Goal: Browse casually: Explore the website without a specific task or goal

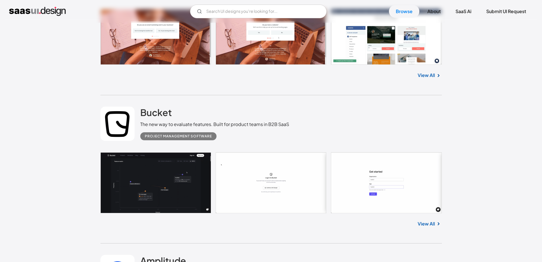
scroll to position [1053, 0]
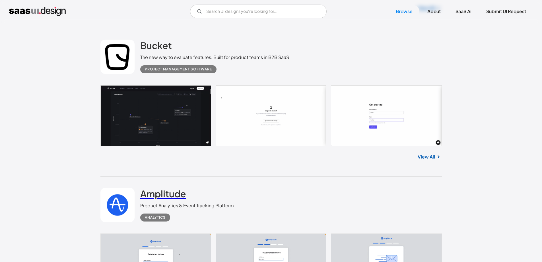
click at [168, 188] on h2 "Amplitude" at bounding box center [163, 193] width 46 height 11
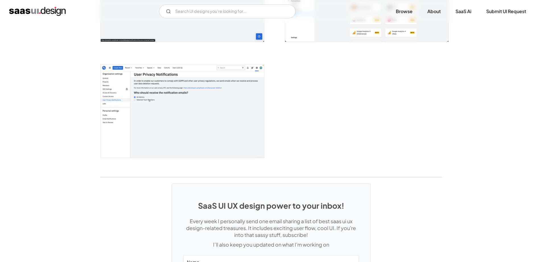
scroll to position [1341, 0]
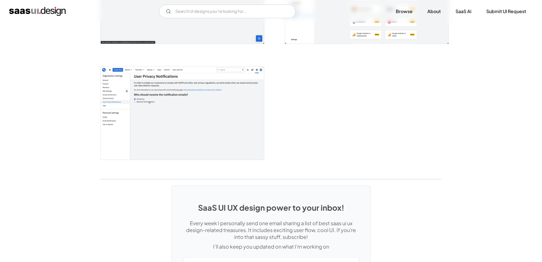
drag, startPoint x: 546, startPoint y: 74, endPoint x: 546, endPoint y: 269, distance: 195.3
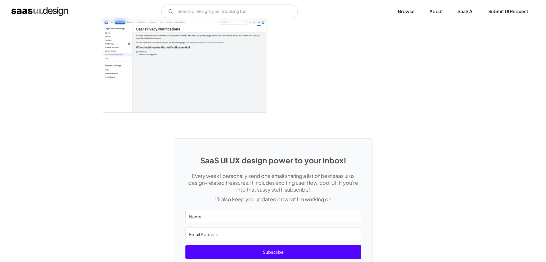
scroll to position [1159, 0]
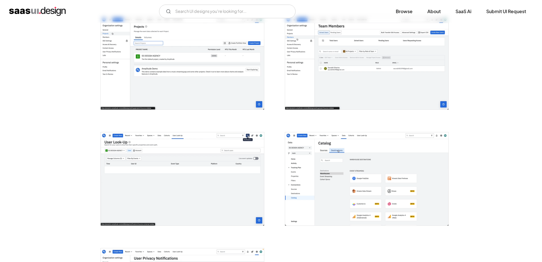
click at [394, 181] on img "open lightbox" at bounding box center [366, 178] width 163 height 93
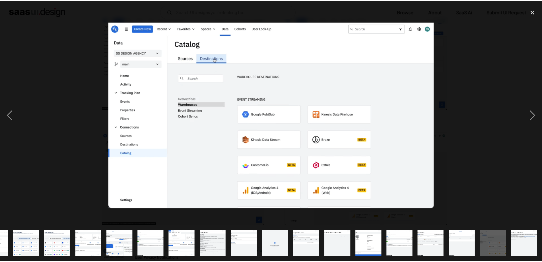
scroll to position [0, 180]
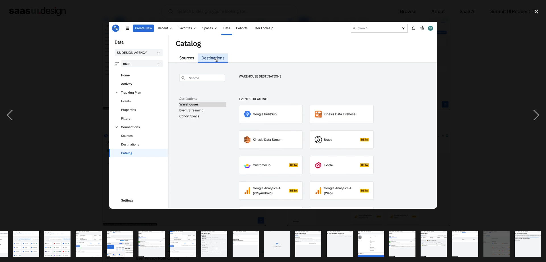
drag, startPoint x: 255, startPoint y: 155, endPoint x: 309, endPoint y: 158, distance: 53.9
click at [309, 158] on img at bounding box center [273, 115] width 328 height 187
drag, startPoint x: 249, startPoint y: 148, endPoint x: 372, endPoint y: 149, distance: 122.7
click at [370, 149] on div at bounding box center [273, 115] width 546 height 220
click at [393, 150] on div at bounding box center [273, 115] width 546 height 220
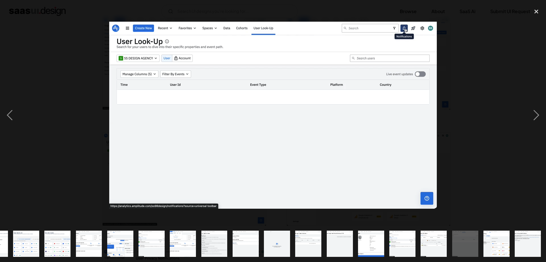
click at [398, 154] on div at bounding box center [273, 115] width 546 height 220
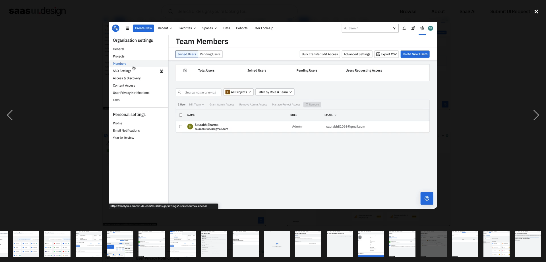
click at [537, 10] on div "close lightbox" at bounding box center [536, 11] width 19 height 13
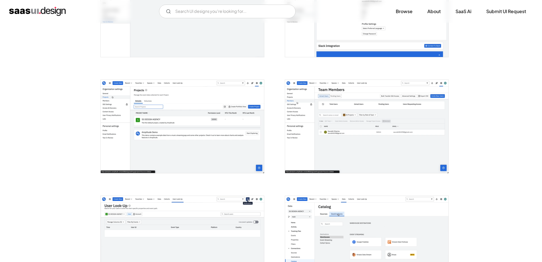
scroll to position [988, 0]
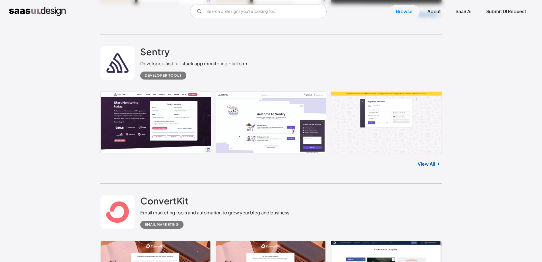
scroll to position [745, 0]
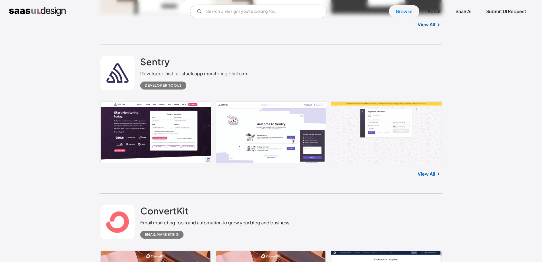
drag, startPoint x: 225, startPoint y: 92, endPoint x: 200, endPoint y: 85, distance: 26.0
click at [200, 193] on div "ConvertKit Email marketing tools and automation to grow your blog and business …" at bounding box center [271, 221] width 342 height 57
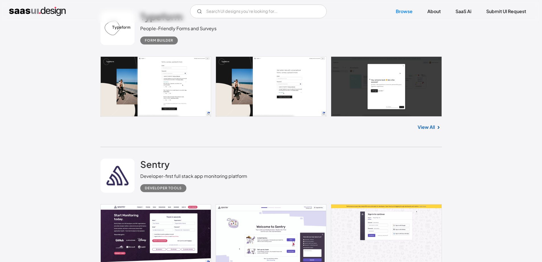
scroll to position [632, 0]
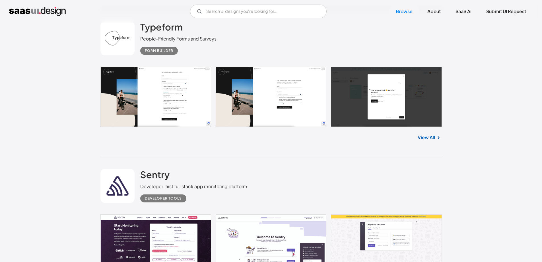
click at [178, 91] on link at bounding box center [271, 97] width 342 height 60
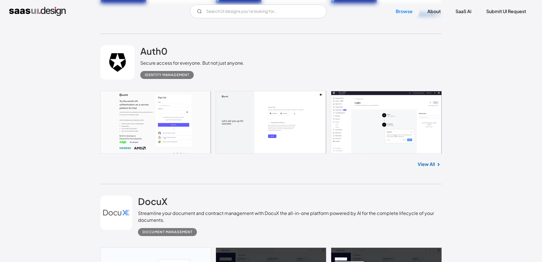
scroll to position [1771, 0]
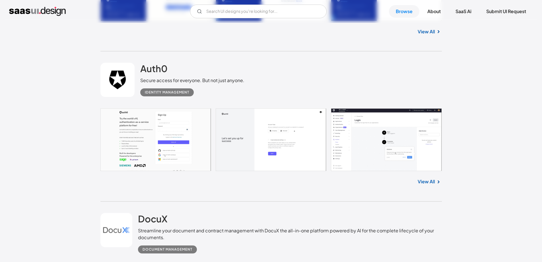
click at [166, 147] on link at bounding box center [271, 139] width 342 height 63
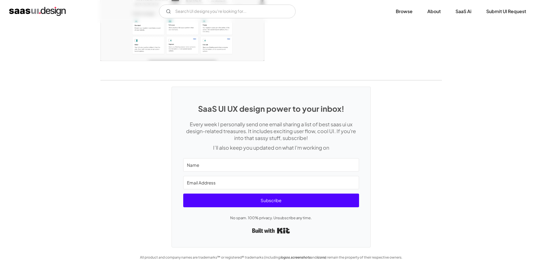
scroll to position [1498, 0]
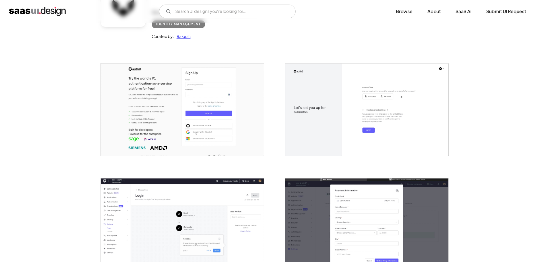
scroll to position [57, 0]
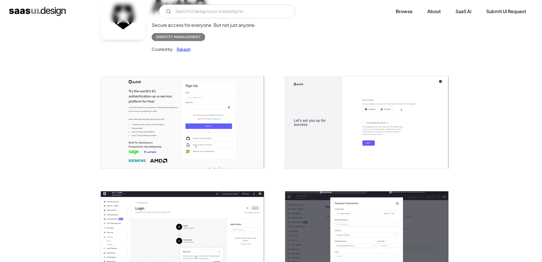
click at [216, 137] on img "open lightbox" at bounding box center [182, 122] width 163 height 92
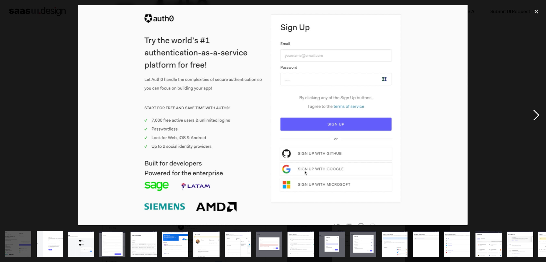
click at [535, 115] on div "next image" at bounding box center [536, 115] width 19 height 220
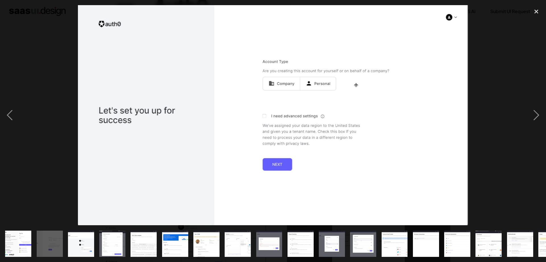
click at [432, 244] on img "show item 14 of 24" at bounding box center [426, 243] width 46 height 26
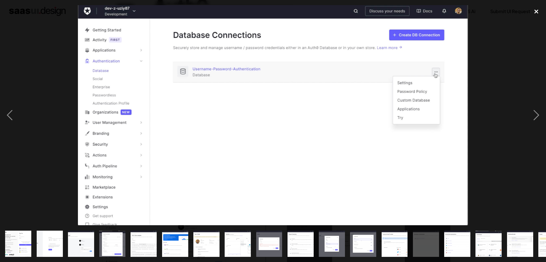
click at [540, 16] on div "close lightbox" at bounding box center [536, 11] width 19 height 13
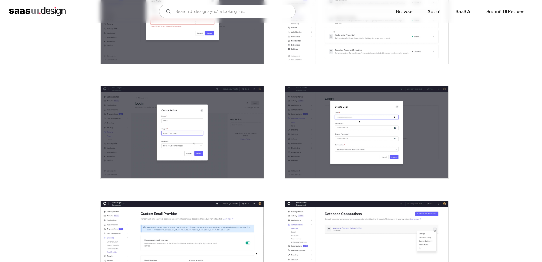
scroll to position [740, 0]
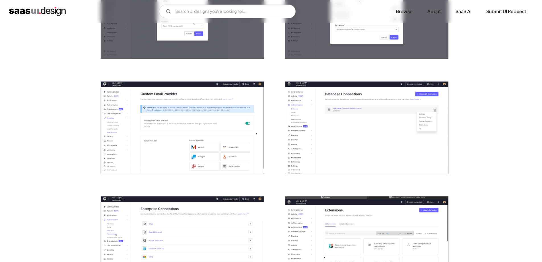
click at [188, 125] on img "open lightbox" at bounding box center [182, 127] width 163 height 92
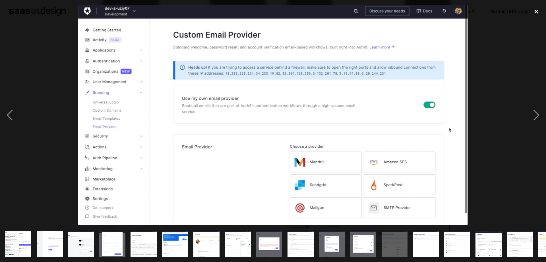
click at [531, 13] on div "close lightbox" at bounding box center [536, 11] width 19 height 13
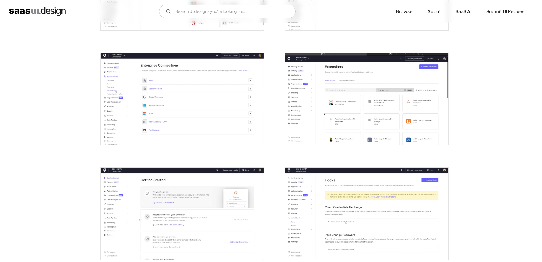
scroll to position [882, 0]
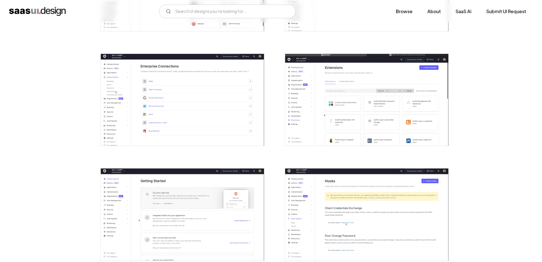
click at [389, 94] on img "open lightbox" at bounding box center [366, 100] width 163 height 92
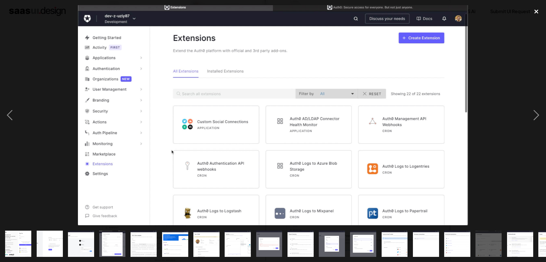
click at [539, 10] on div "close lightbox" at bounding box center [536, 11] width 19 height 13
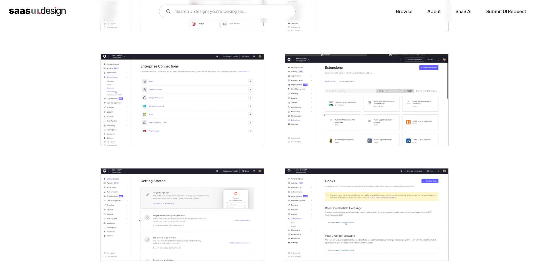
scroll to position [882, 0]
